Goal: Transaction & Acquisition: Purchase product/service

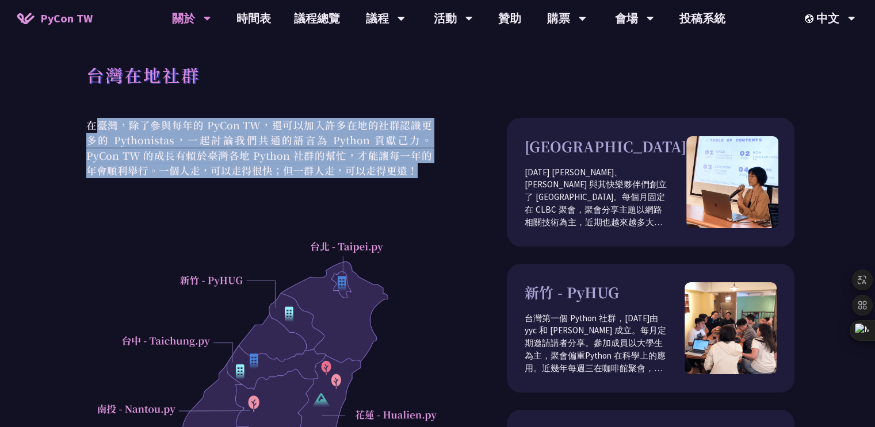
drag, startPoint x: 178, startPoint y: 128, endPoint x: 372, endPoint y: 170, distance: 198.2
click at [368, 170] on p "在臺灣，除了參與每年的 PyCon TW，還可以加入許多在地的社群認識更多的 Pythonistas，一起討論我們共通的語言為 Python 貢獻己力。PyC…" at bounding box center [259, 148] width 357 height 60
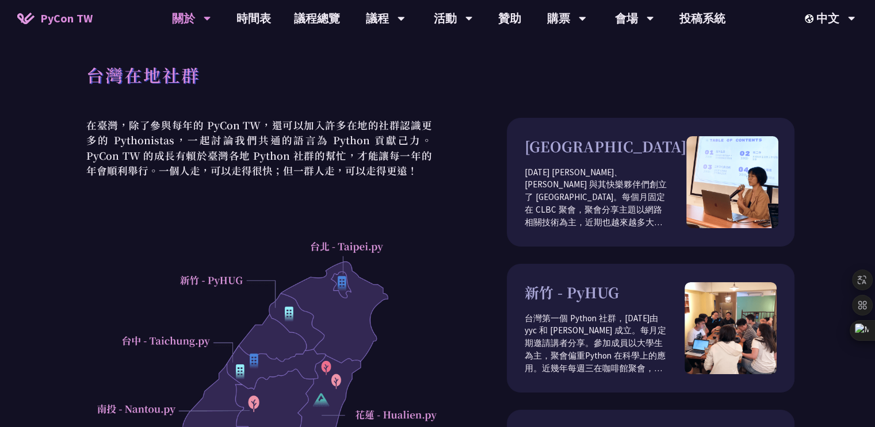
click at [334, 113] on div "台灣在地社群" at bounding box center [440, 88] width 708 height 60
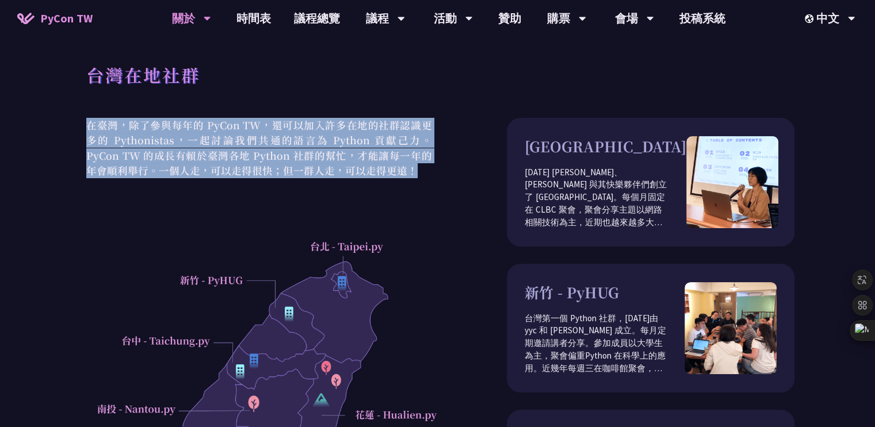
drag, startPoint x: 81, startPoint y: 123, endPoint x: 394, endPoint y: 167, distance: 316.0
click at [395, 172] on p "在臺灣，除了參與每年的 PyCon TW，還可以加入許多在地的社群認識更多的 Pythonistas，一起討論我們共通的語言為 Python 貢獻己力。PyC…" at bounding box center [259, 148] width 357 height 60
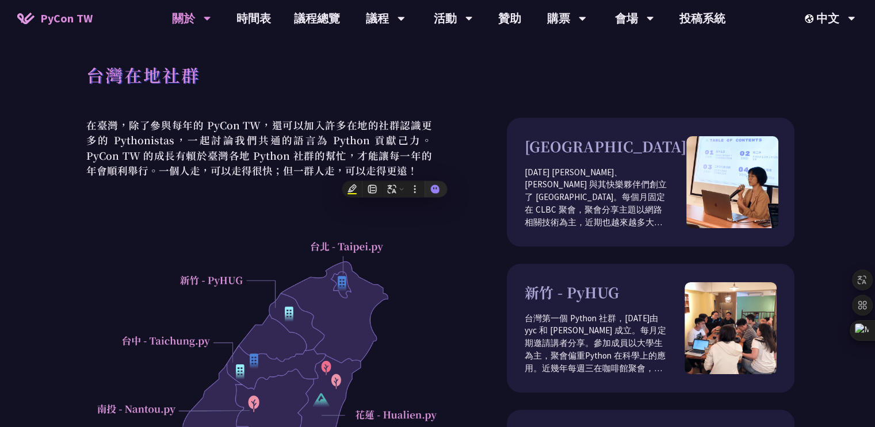
click at [349, 114] on div "台灣在地社群" at bounding box center [440, 88] width 708 height 60
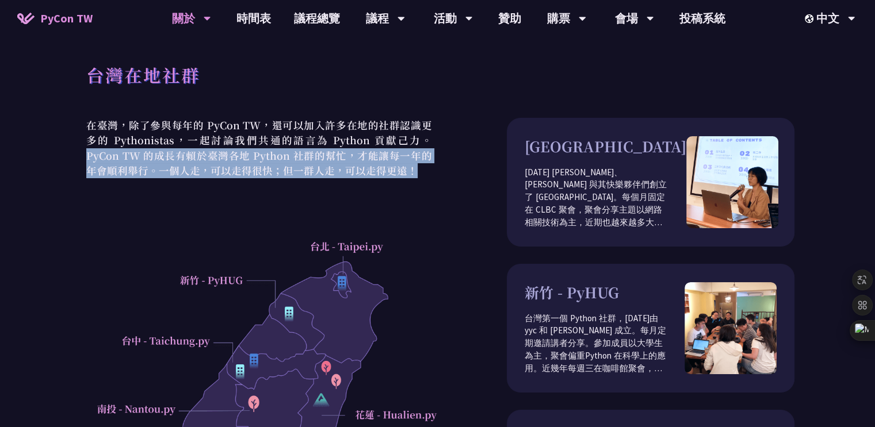
drag, startPoint x: 409, startPoint y: 148, endPoint x: 412, endPoint y: 168, distance: 20.3
click at [412, 168] on p "在臺灣，除了參與每年的 PyCon TW，還可以加入許多在地的社群認識更多的 Pythonistas，一起討論我們共通的語言為 Python 貢獻己力。PyC…" at bounding box center [259, 148] width 357 height 60
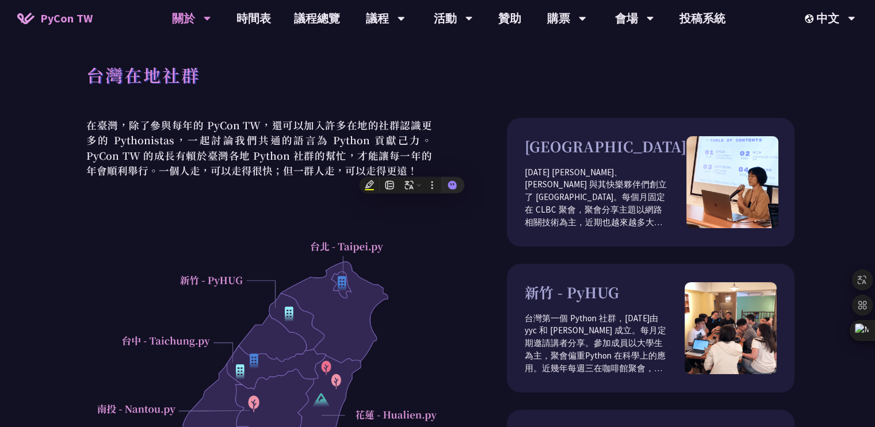
click at [350, 93] on div "台灣在地社群" at bounding box center [440, 88] width 708 height 60
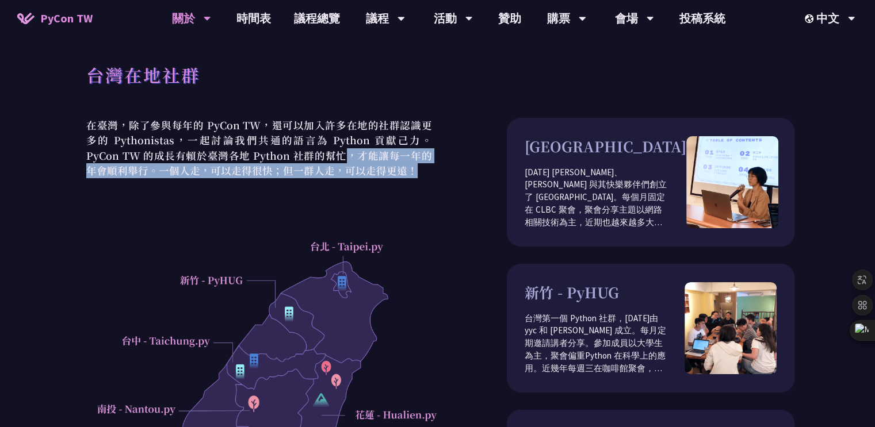
drag, startPoint x: 303, startPoint y: 154, endPoint x: 373, endPoint y: 118, distance: 78.4
click at [407, 186] on div "在臺灣，除了參與每年的 PyCon TW，還可以加入許多在地的社群認識更多的 Pythonistas，一起討論我們共通的語言為 Python 貢獻己力。PyC…" at bounding box center [259, 402] width 357 height 569
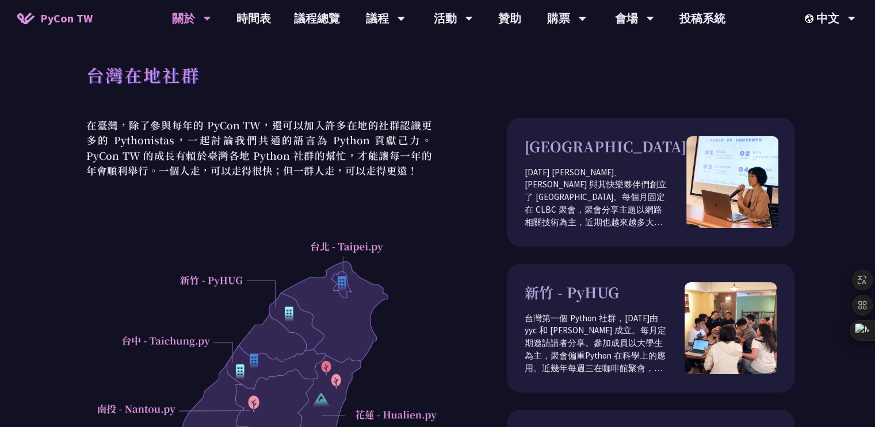
click at [325, 85] on div "台灣在地社群" at bounding box center [440, 88] width 708 height 60
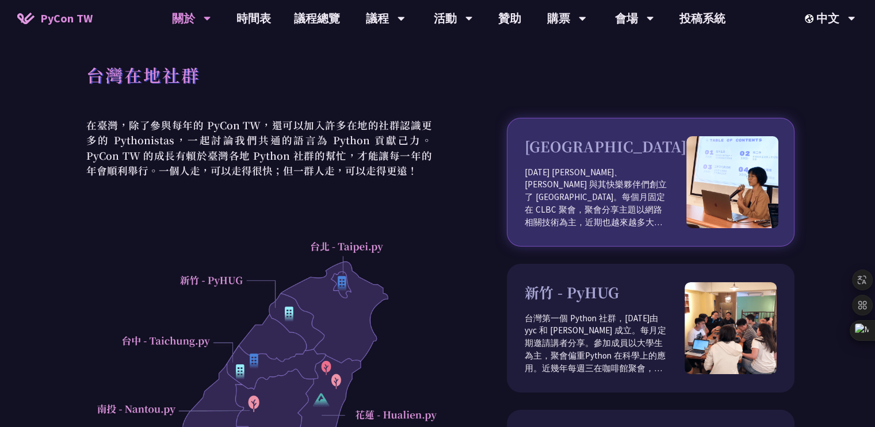
click at [600, 177] on p "[DATE] [PERSON_NAME]、[PERSON_NAME] 與其快樂夥伴們創立了 [GEOGRAPHIC_DATA]。每個月固定在 CLBC 聚會，…" at bounding box center [606, 197] width 162 height 63
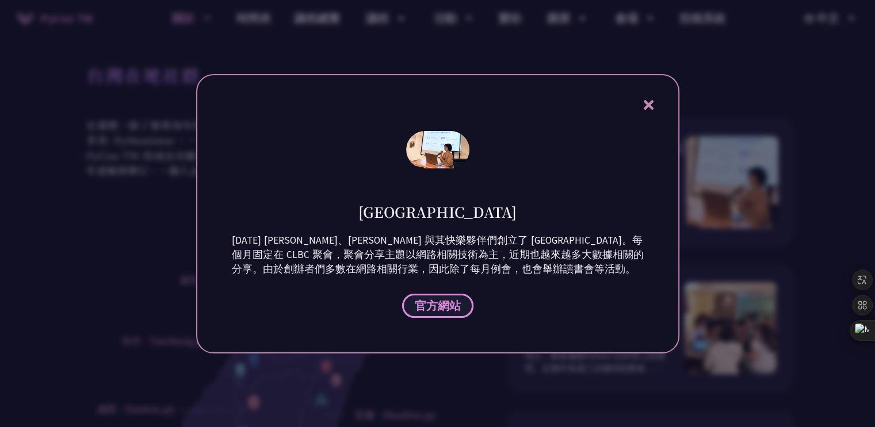
click at [445, 302] on span "官方網站" at bounding box center [438, 305] width 46 height 14
click at [656, 100] on div "台北 - [GEOGRAPHIC_DATA] [DATE] [PERSON_NAME]、[PERSON_NAME] 與其快樂夥伴們創立了 Taipei.py。…" at bounding box center [437, 214] width 483 height 280
click at [652, 103] on icon at bounding box center [649, 105] width 10 height 10
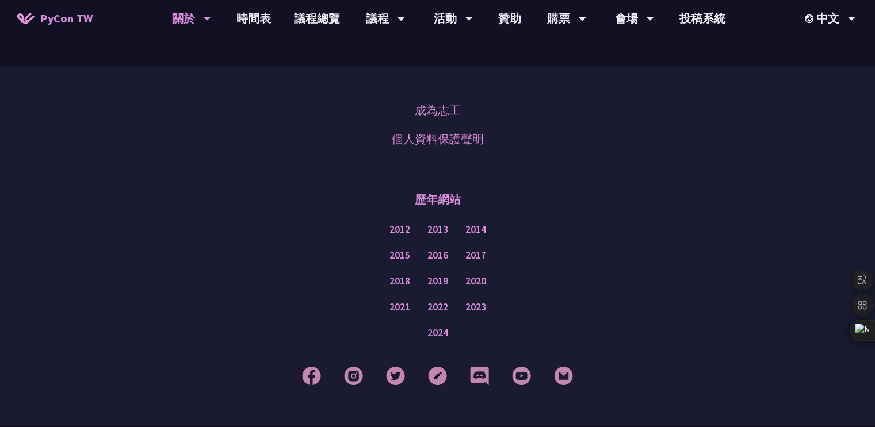
scroll to position [715, 0]
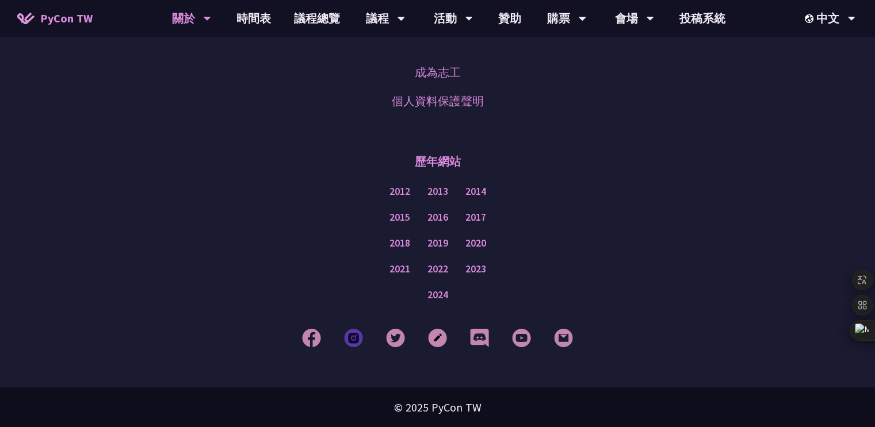
click at [352, 335] on img at bounding box center [353, 337] width 19 height 19
click at [519, 328] on img at bounding box center [521, 337] width 19 height 19
click at [513, 334] on img at bounding box center [521, 337] width 19 height 19
click at [346, 338] on img at bounding box center [353, 337] width 19 height 19
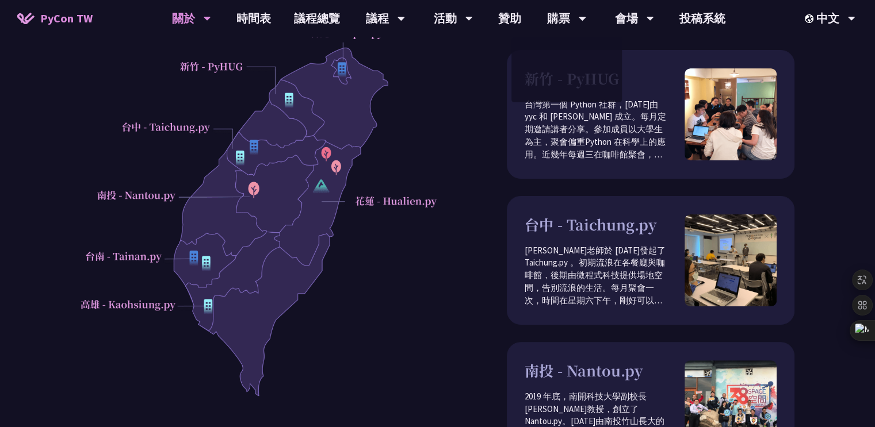
scroll to position [0, 0]
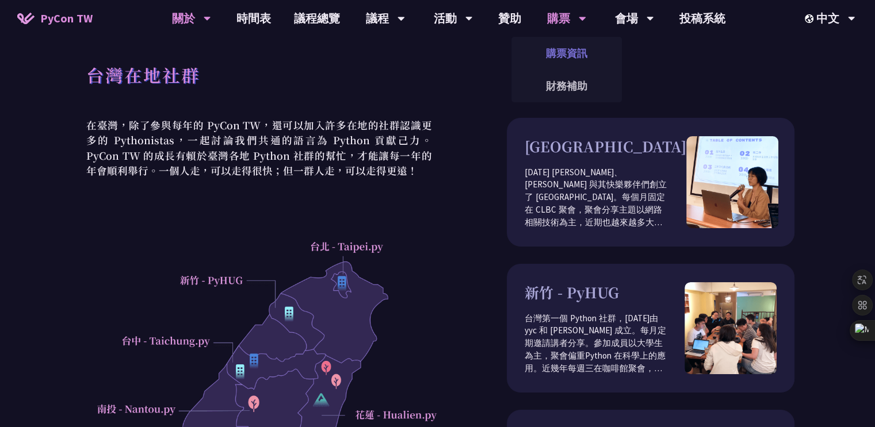
click at [552, 53] on link "購票資訊" at bounding box center [566, 53] width 110 height 27
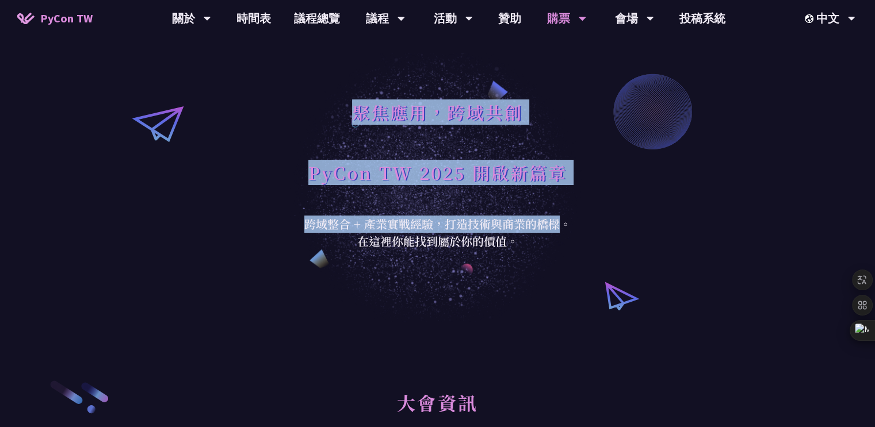
drag, startPoint x: 363, startPoint y: 120, endPoint x: 566, endPoint y: 228, distance: 230.0
click at [559, 227] on div "聚焦應用，跨域共創 PyCon TW 2025 開啟新篇章 跨域整合 + 產業實戰經驗，打造技術與商業的橋樑。 在這裡你能找到屬於你的價值。" at bounding box center [438, 161] width 282 height 178
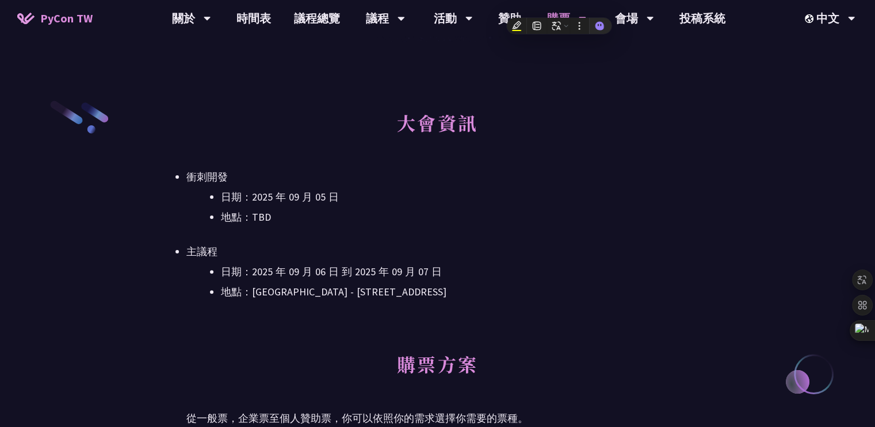
scroll to position [288, 0]
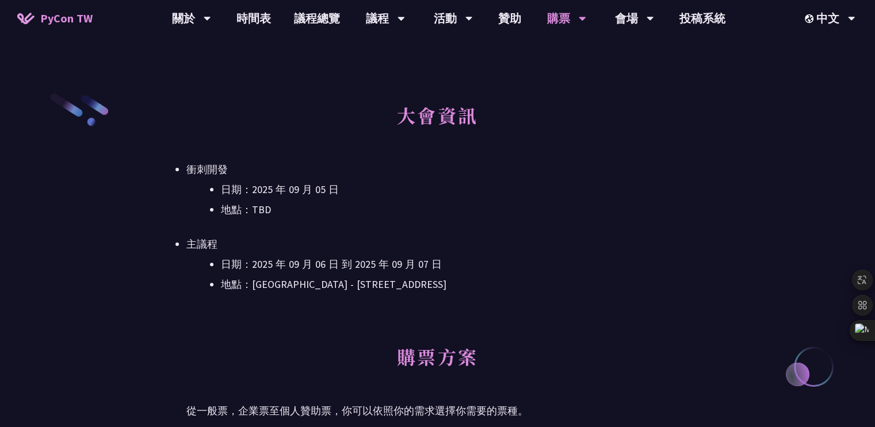
drag, startPoint x: 419, startPoint y: 120, endPoint x: 514, endPoint y: 147, distance: 98.8
click at [514, 147] on h2 "大會資訊" at bounding box center [437, 123] width 502 height 63
click at [259, 123] on h2 "大會資訊" at bounding box center [437, 123] width 502 height 63
drag, startPoint x: 153, startPoint y: 160, endPoint x: 342, endPoint y: 209, distance: 194.7
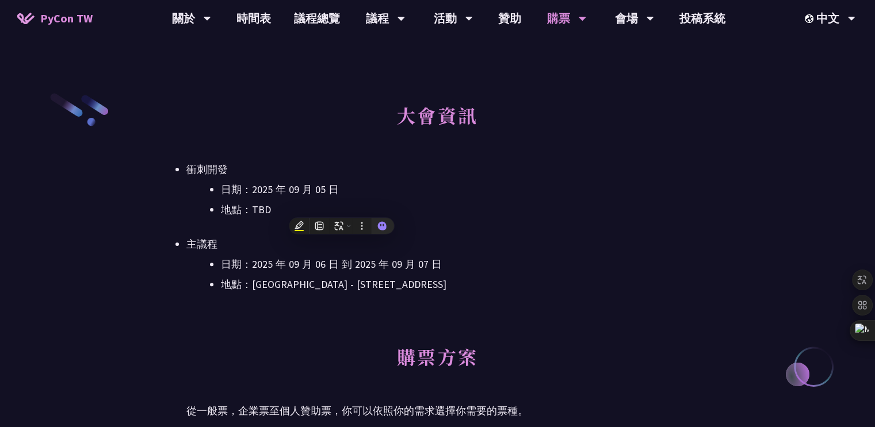
click at [292, 154] on h2 "大會資訊" at bounding box center [437, 123] width 502 height 63
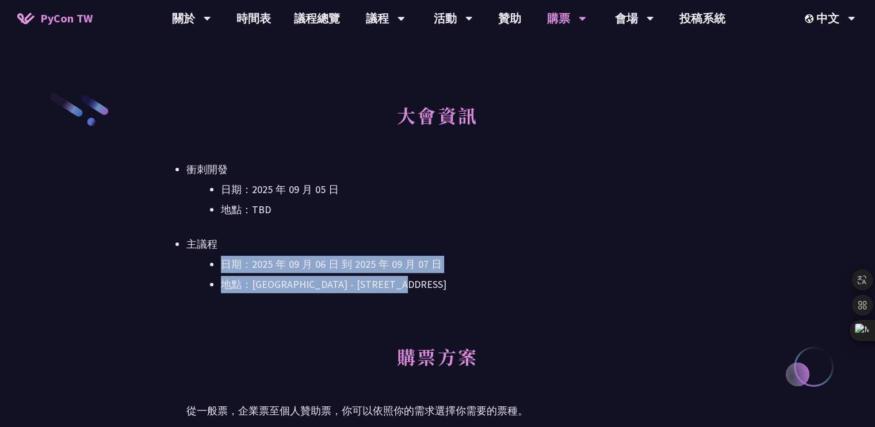
drag, startPoint x: 285, startPoint y: 270, endPoint x: 468, endPoint y: 273, distance: 183.5
click at [473, 280] on ul "日期：[DATE] 到 [DATE] 地點：[GEOGRAPHIC_DATA] - ​[STREET_ADDRESS]" at bounding box center [437, 274] width 502 height 37
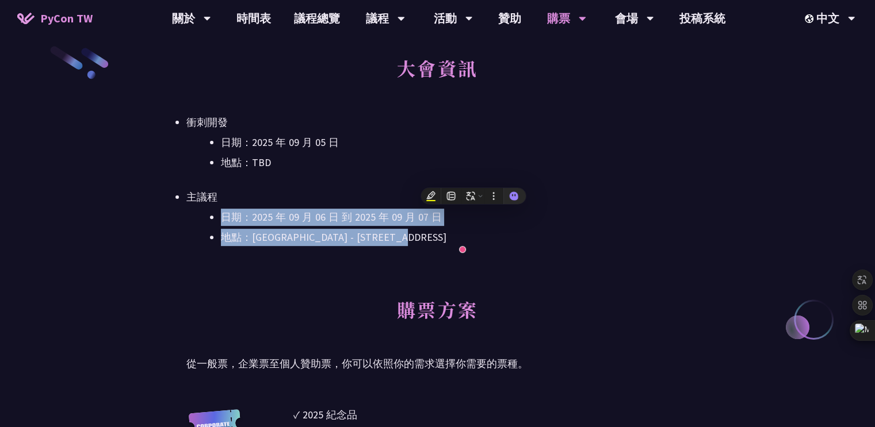
scroll to position [460, 0]
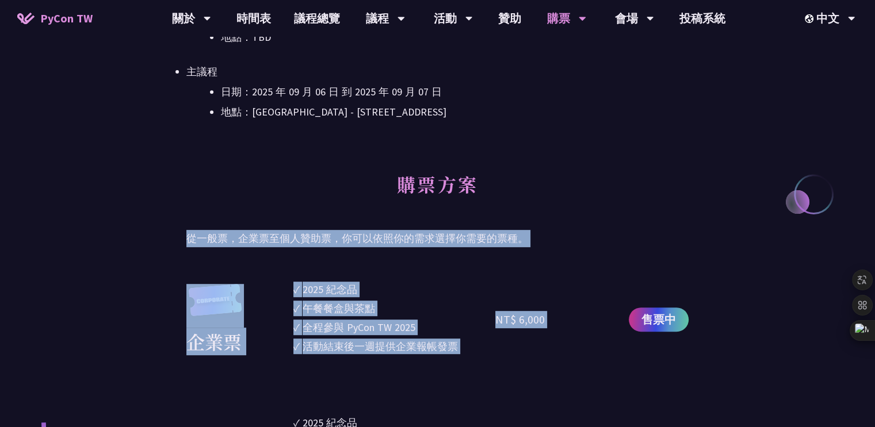
drag, startPoint x: 186, startPoint y: 230, endPoint x: 627, endPoint y: 298, distance: 447.0
click at [564, 236] on p "從一般票，企業票至個人贊助票，你可以依照你的需求選擇你需要的票種。" at bounding box center [437, 238] width 502 height 17
drag, startPoint x: 320, startPoint y: 269, endPoint x: 610, endPoint y: 345, distance: 300.3
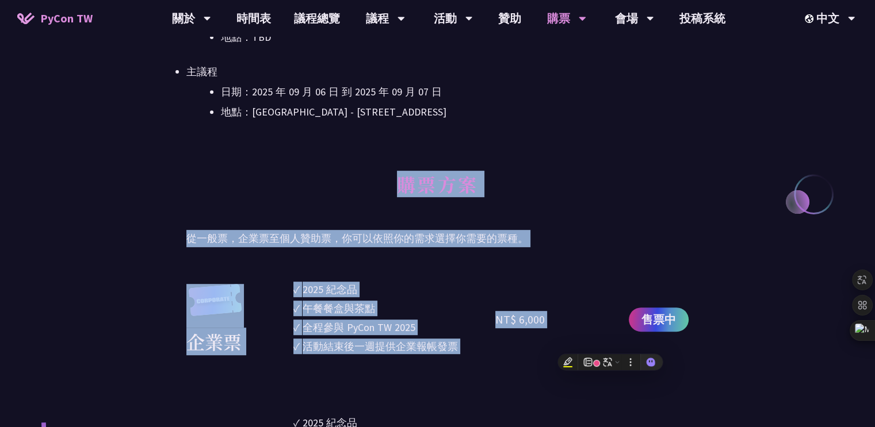
click at [537, 282] on div "NT$ 6,000" at bounding box center [545, 320] width 101 height 76
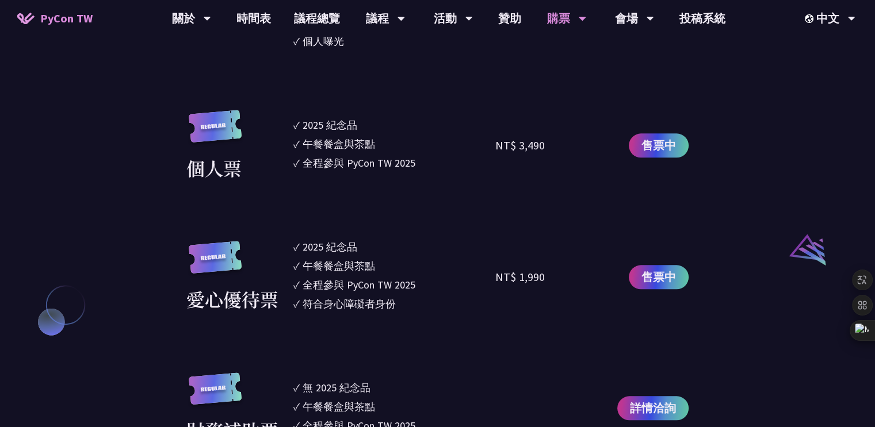
scroll to position [1093, 0]
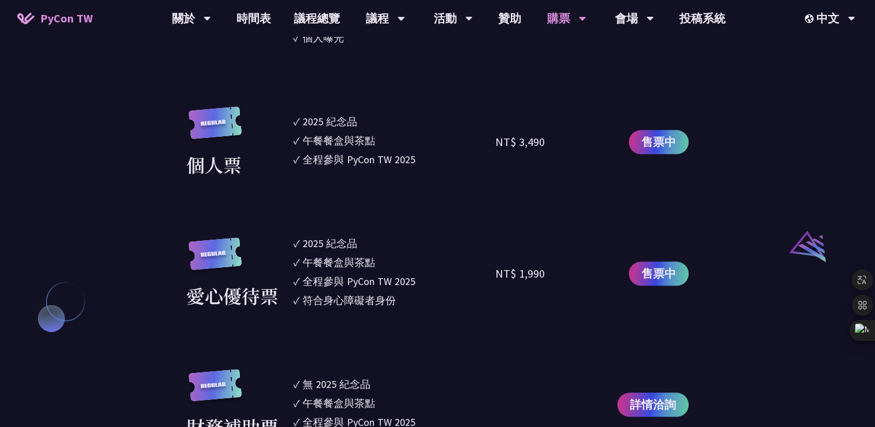
drag, startPoint x: 304, startPoint y: 117, endPoint x: 451, endPoint y: 164, distance: 154.8
click at [451, 164] on div "個人票 ✓ 2025 紀念品 ✓ 午餐餐盒與茶點 ✓ 全程參與 PyCon TW 2025 NT$ 3,490 售票中" at bounding box center [437, 142] width 502 height 72
click at [430, 132] on ul "✓ 2025 [PERSON_NAME]✓ 午餐餐盒與茶點 ✓ 全程參與 PyCon TW 2025" at bounding box center [394, 142] width 202 height 72
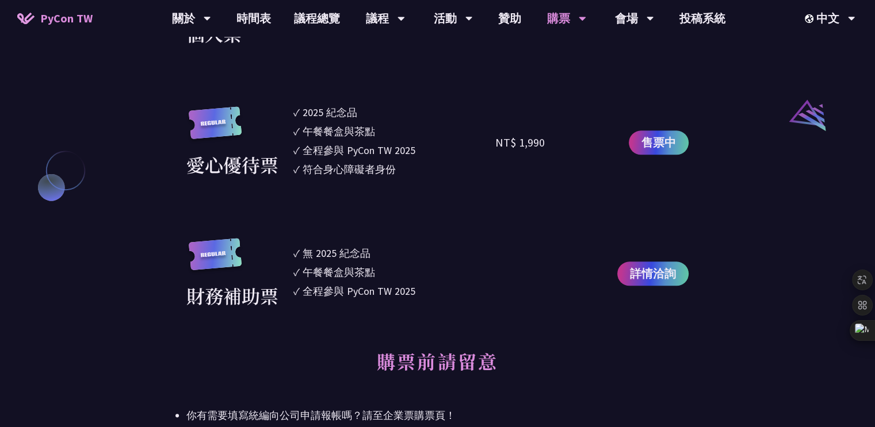
scroll to position [1150, 0]
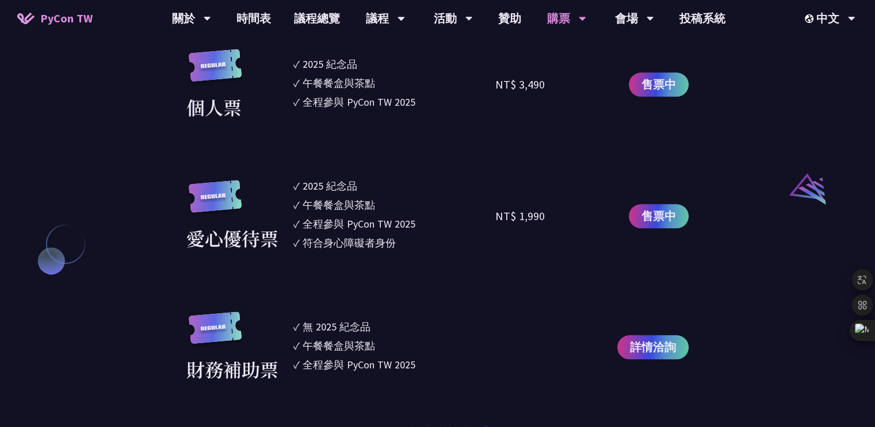
drag, startPoint x: 286, startPoint y: 178, endPoint x: 423, endPoint y: 247, distance: 153.3
click at [423, 247] on div "愛心優待票 ✓ 2025 [PERSON_NAME]✓ 午餐餐盒與茶點 ✓ 全程參與 PyCon TW 2025 ✓ 符合身心障礙者身份 NT$ 1,990 …" at bounding box center [437, 216] width 502 height 76
click at [419, 180] on li "✓ 2025 [PERSON_NAME]" at bounding box center [394, 186] width 202 height 16
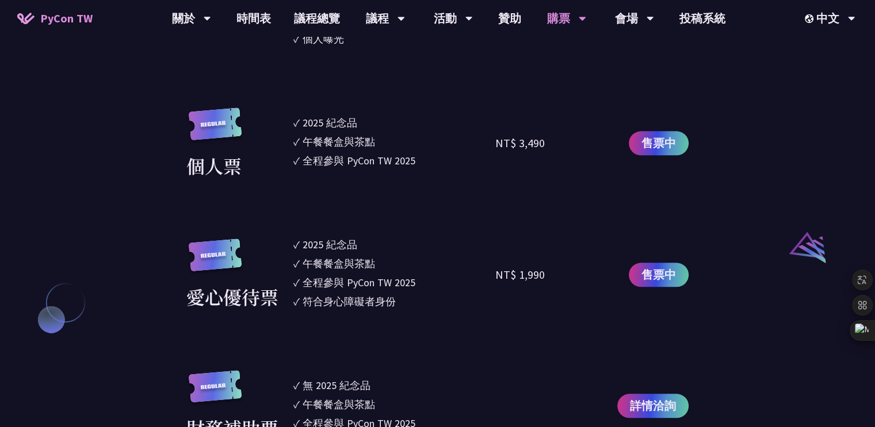
scroll to position [1093, 0]
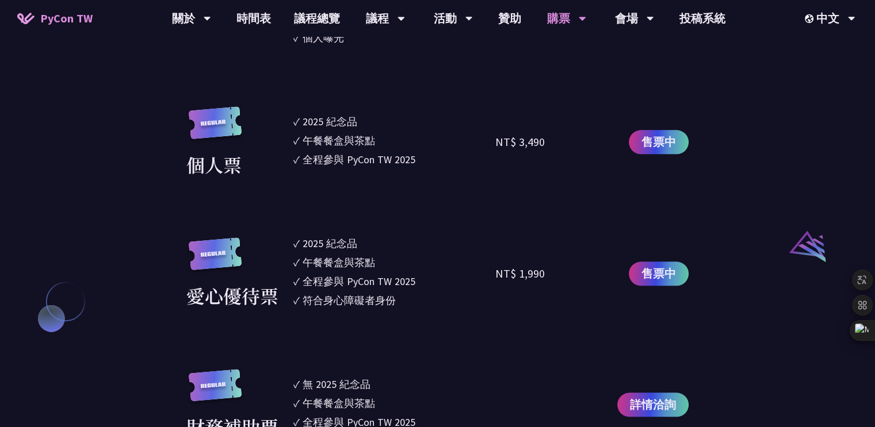
drag, startPoint x: 418, startPoint y: 160, endPoint x: 232, endPoint y: 121, distance: 189.7
click at [230, 124] on div "個人票 ✓ 2025 紀念品 ✓ 午餐餐盒與茶點 ✓ 全程參與 PyCon TW 2025 NT$ 3,490 售票中" at bounding box center [437, 142] width 502 height 72
click at [436, 107] on ul "✓ 2025 [PERSON_NAME]✓ 午餐餐盒與茶點 ✓ 全程參與 PyCon TW 2025" at bounding box center [394, 142] width 202 height 72
drag, startPoint x: 290, startPoint y: 114, endPoint x: 458, endPoint y: 168, distance: 176.4
click at [458, 168] on div "個人票 ✓ 2025 紀念品 ✓ 午餐餐盒與茶點 ✓ 全程參與 PyCon TW 2025 NT$ 3,490 售票中" at bounding box center [437, 142] width 502 height 72
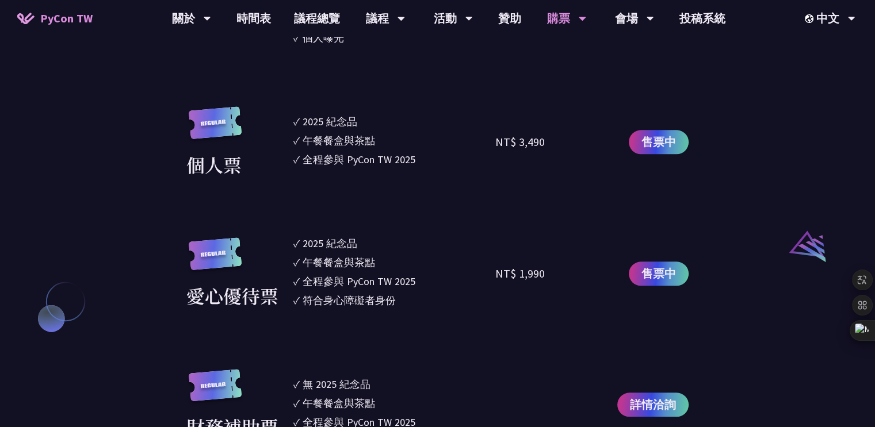
click at [423, 122] on li "✓ 2025 [PERSON_NAME]" at bounding box center [394, 122] width 202 height 16
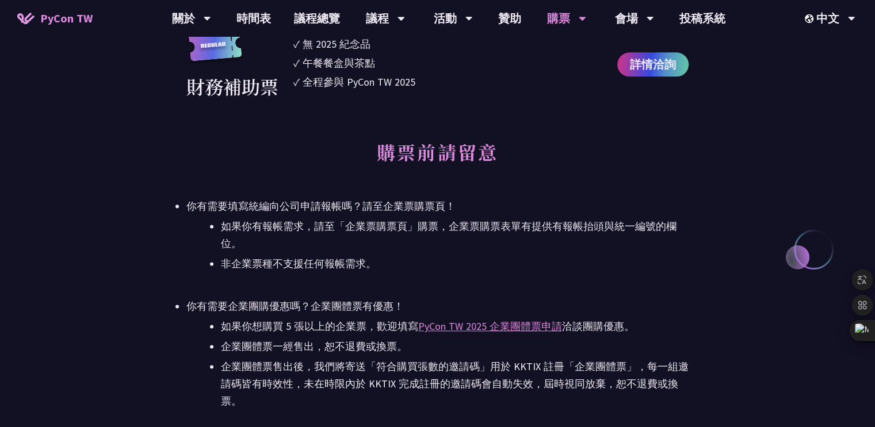
scroll to position [1610, 0]
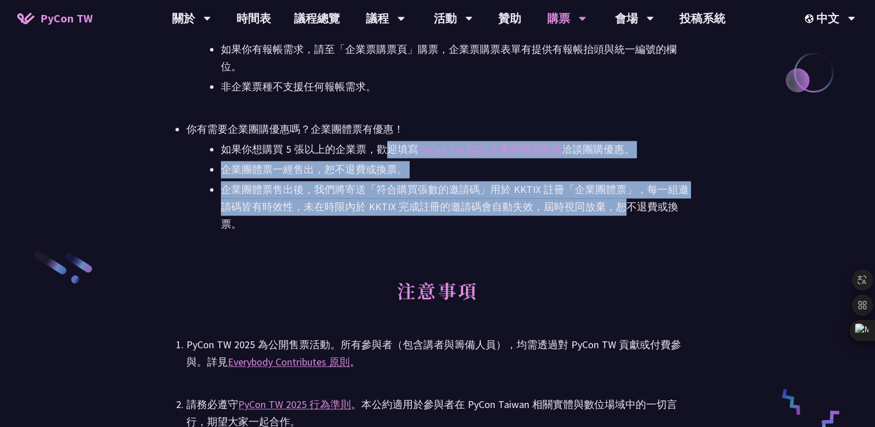
drag, startPoint x: 382, startPoint y: 146, endPoint x: 623, endPoint y: 205, distance: 248.8
click at [623, 205] on ul "如果你想購買 5 張以上的企業票，歡迎填寫 PyCon TW 2025 企業團體票申請 洽談團購優惠。 企業團體票一經售出，恕不退費或換票。 企業團體票售出後…" at bounding box center [437, 187] width 502 height 92
click at [484, 179] on ul "如果你想購買 5 張以上的企業票，歡迎填寫 PyCon TW 2025 企業團體票申請 洽談團購優惠。 企業團體票一經售出，恕不退費或換票。 企業團體票售出後…" at bounding box center [437, 187] width 502 height 92
click at [481, 170] on li "企業團體票一經售出，恕不退費或換票。" at bounding box center [455, 169] width 468 height 17
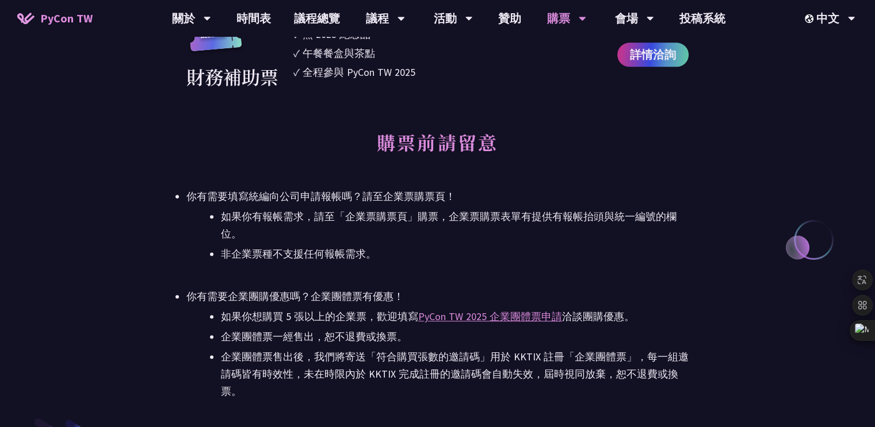
scroll to position [1077, 0]
